Goal: Task Accomplishment & Management: Use online tool/utility

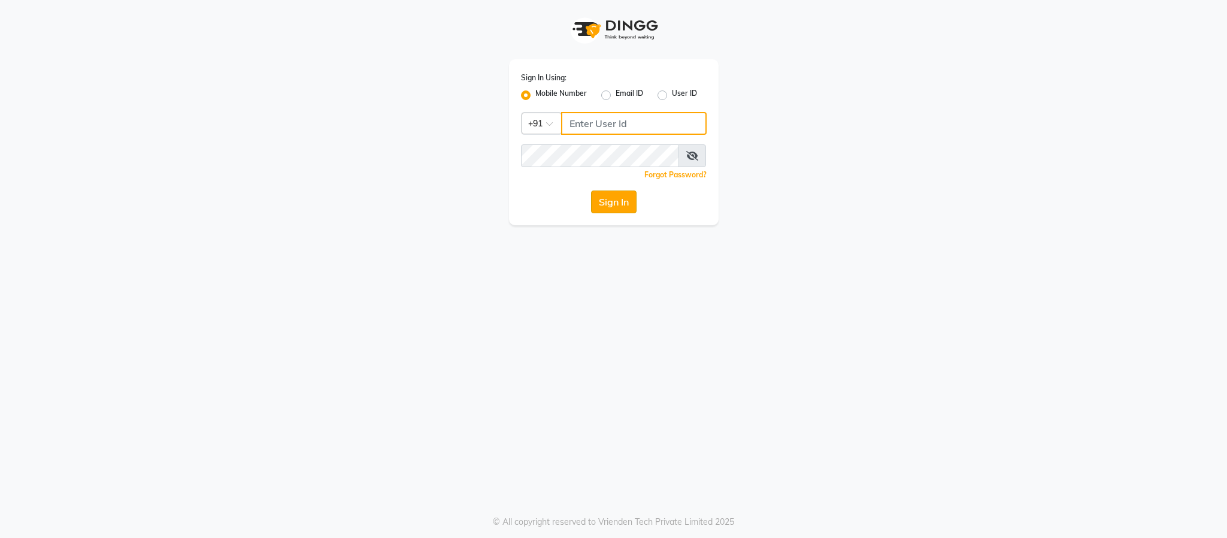
type input "7222888399"
click at [611, 190] on button "Sign In" at bounding box center [614, 201] width 46 height 23
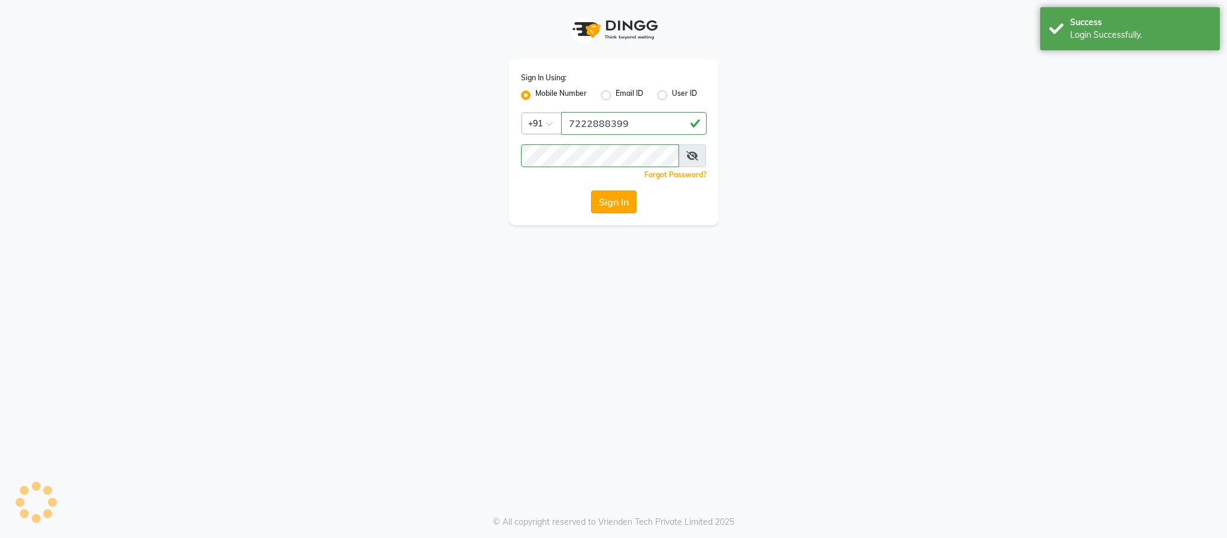
select select "3454"
select select "service"
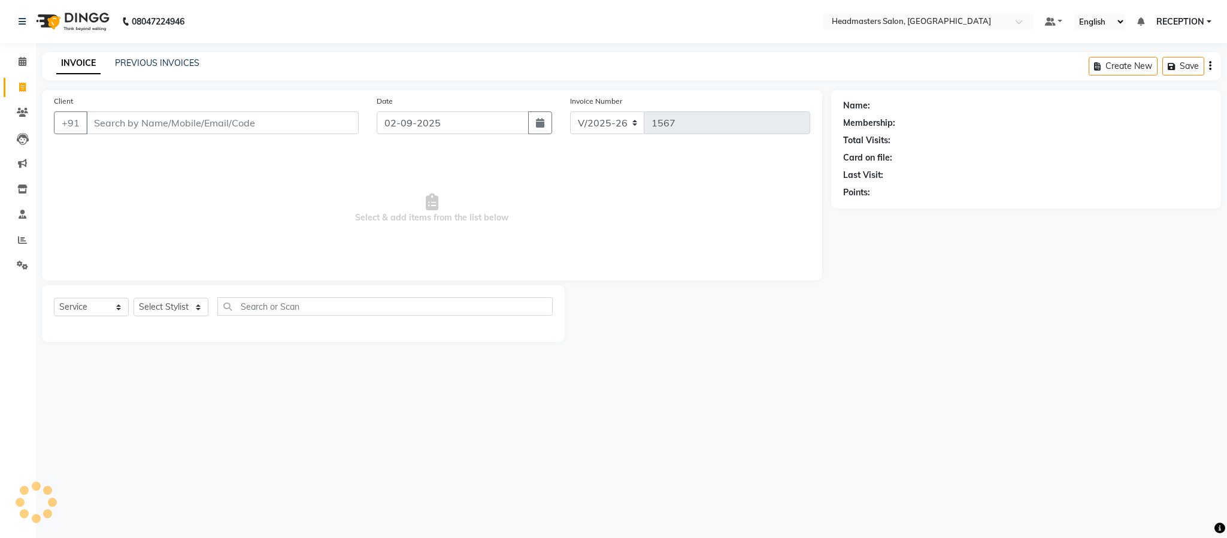
select select "3454"
select select "service"
click at [873, 333] on div "Name: Membership: Total Visits: Card on file: Last Visit: Points:" at bounding box center [1030, 216] width 399 height 252
